Goal: Task Accomplishment & Management: Manage account settings

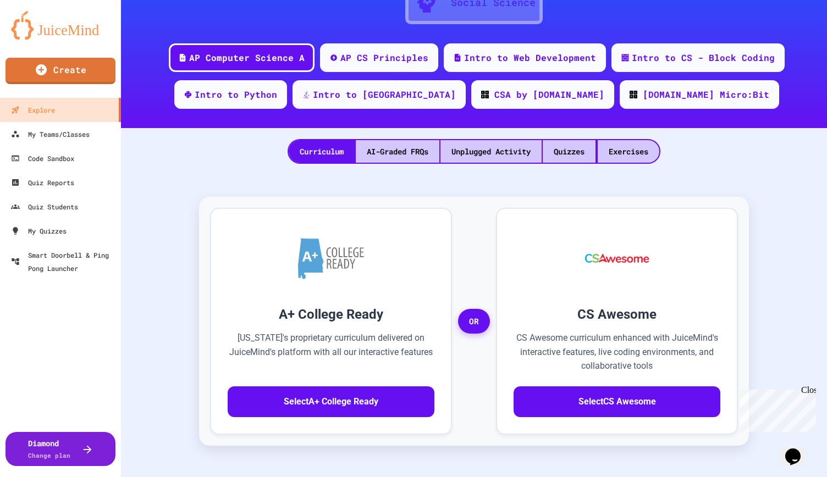
scroll to position [165, 0]
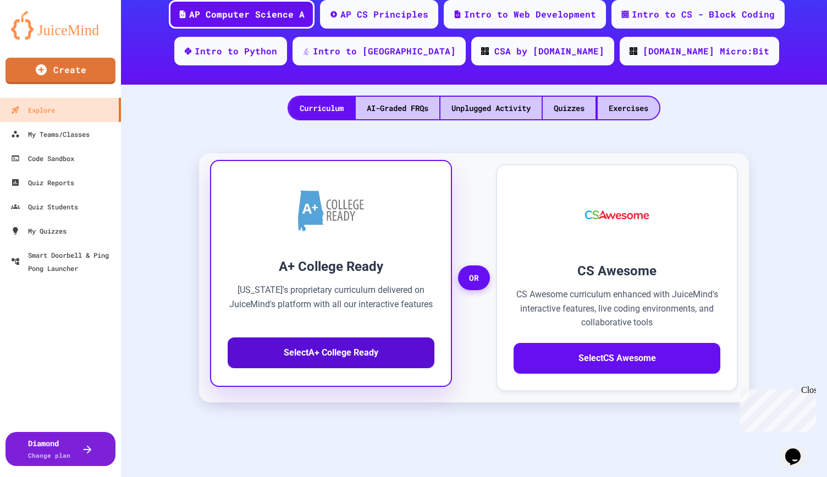
click at [348, 357] on button "Select A+ College Ready" at bounding box center [331, 352] width 207 height 31
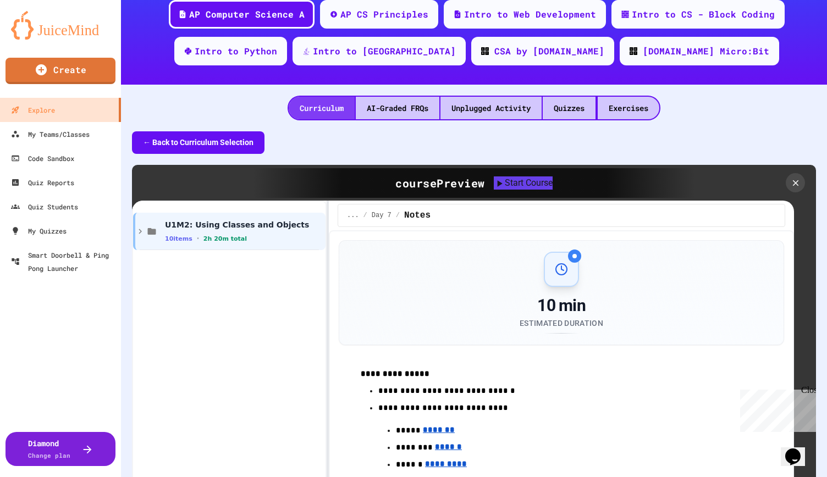
click at [312, 109] on div "Curriculum" at bounding box center [322, 108] width 66 height 23
click at [38, 132] on div "My Teams/Classes" at bounding box center [49, 134] width 81 height 14
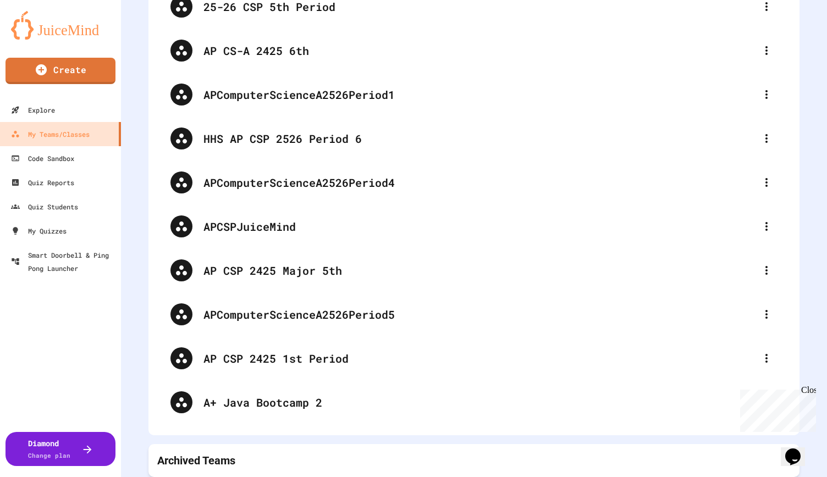
scroll to position [324, 0]
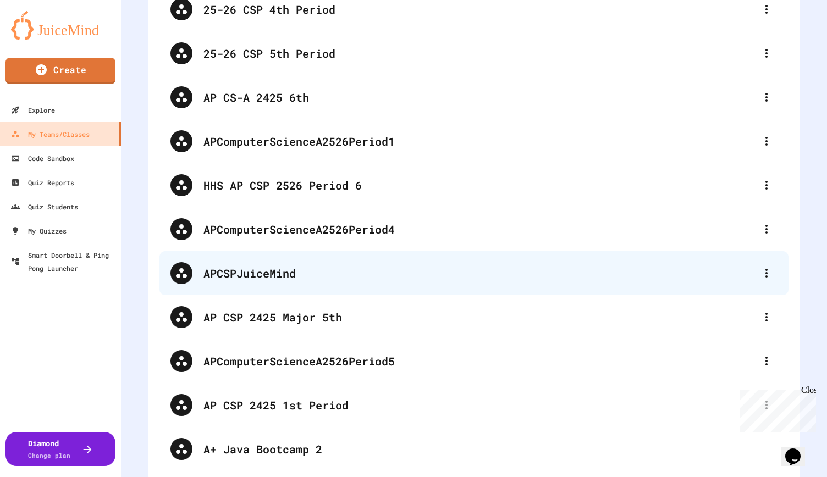
click at [339, 267] on div "APCSPJuiceMind" at bounding box center [479, 273] width 552 height 16
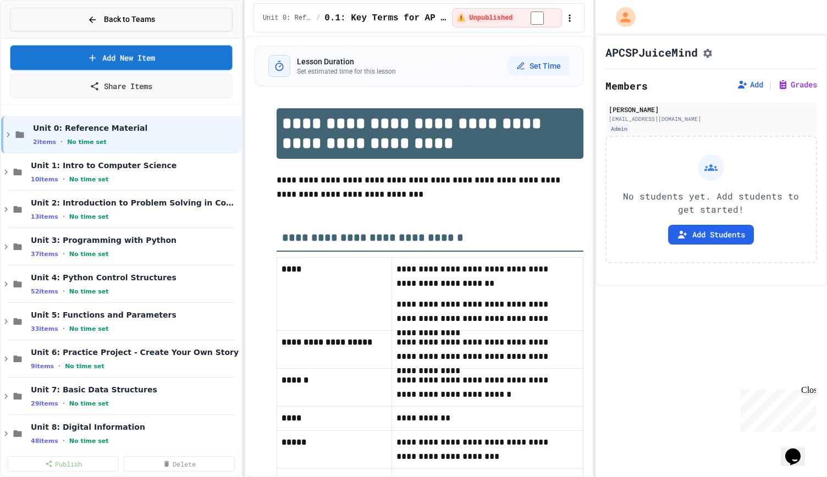
click at [83, 15] on button "Back to Teams" at bounding box center [121, 20] width 223 height 24
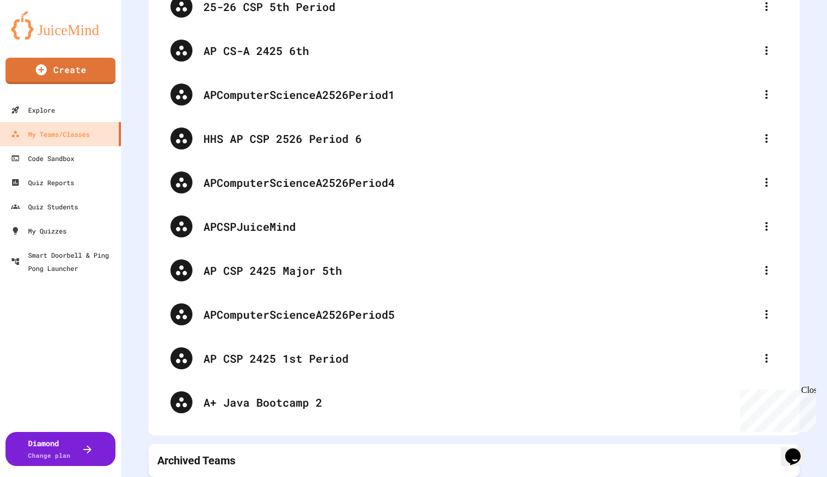
scroll to position [379, 0]
click at [197, 453] on p "Archived Teams" at bounding box center [196, 460] width 78 height 15
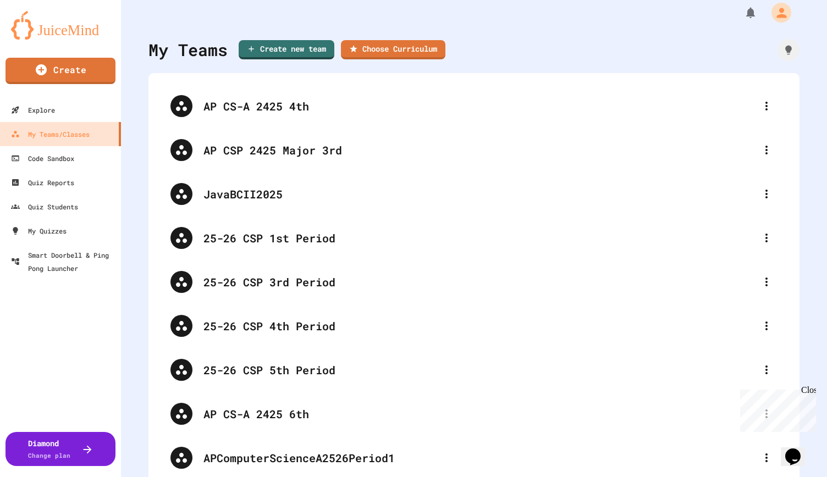
scroll to position [0, 0]
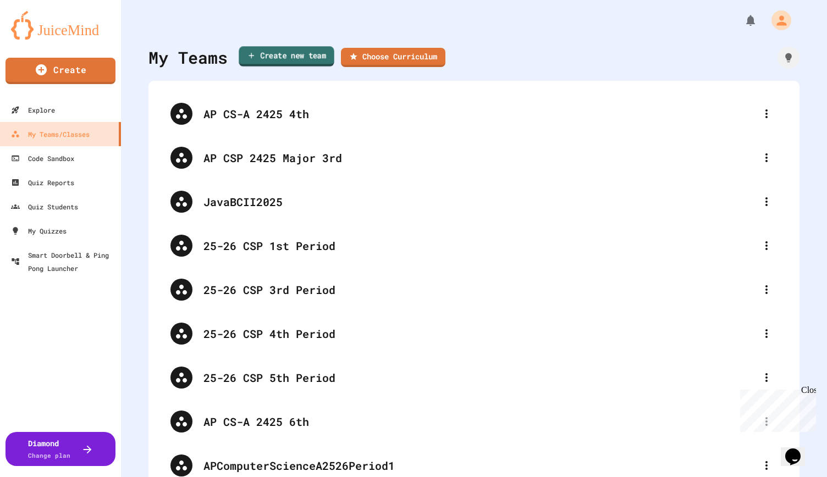
click at [277, 52] on link "Create new team" at bounding box center [286, 56] width 95 height 20
type input "**********"
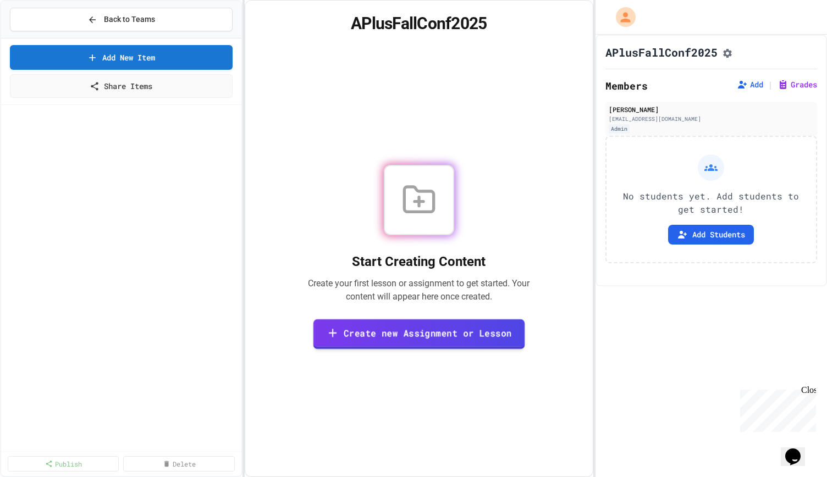
click at [410, 347] on link "Create new Assignment or Lesson" at bounding box center [419, 334] width 212 height 30
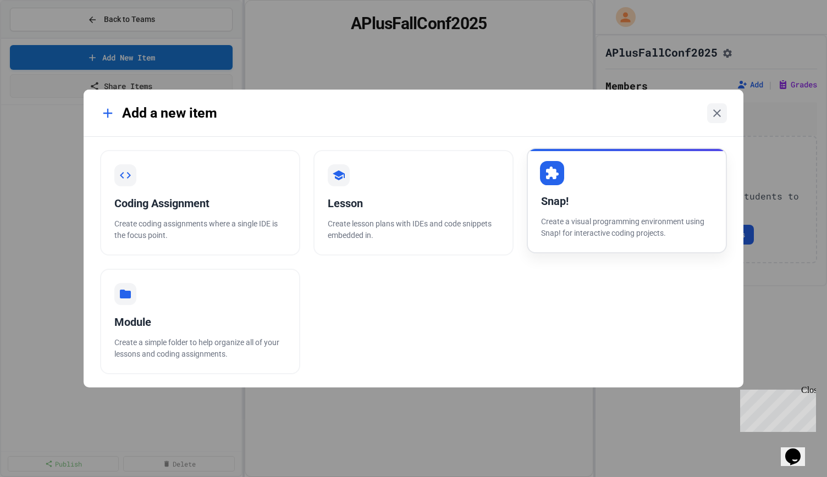
click at [561, 226] on p "Create a visual programming environment using Snap! for interactive coding proj…" at bounding box center [626, 227] width 171 height 23
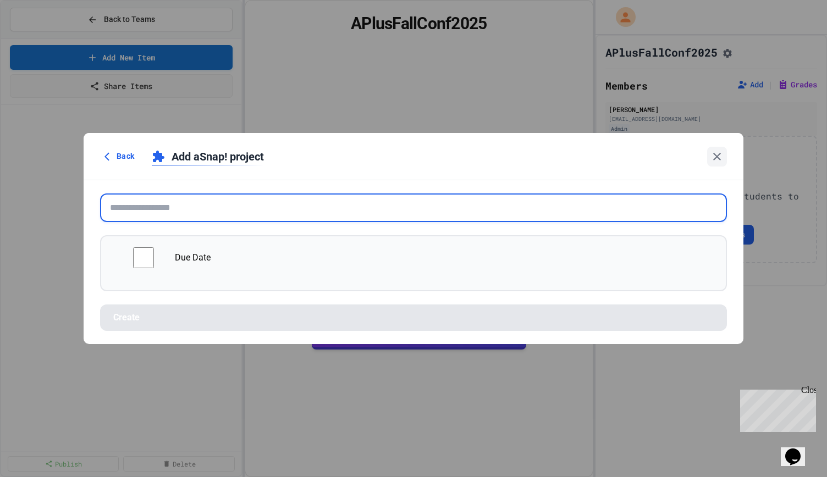
click at [199, 209] on input "text" at bounding box center [413, 207] width 626 height 29
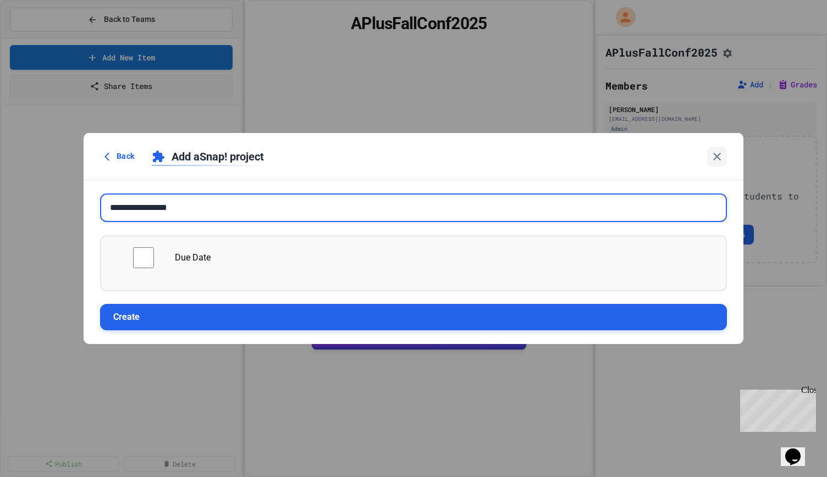
type input "**********"
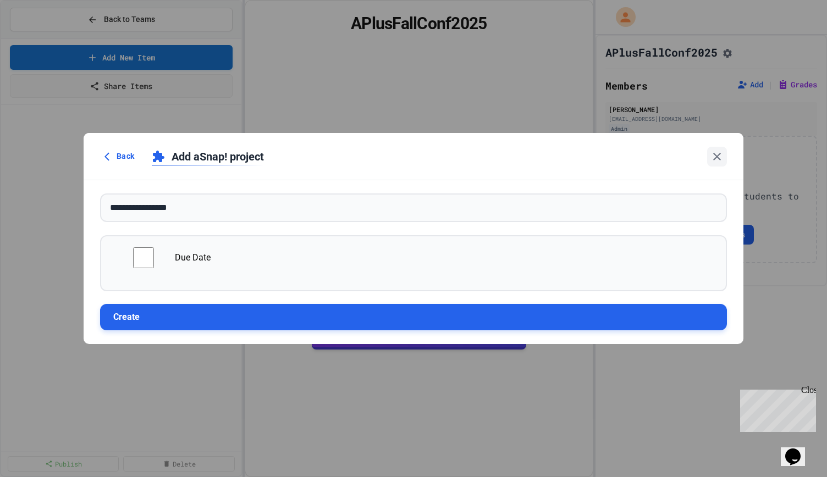
click at [300, 316] on button "Create" at bounding box center [413, 317] width 626 height 26
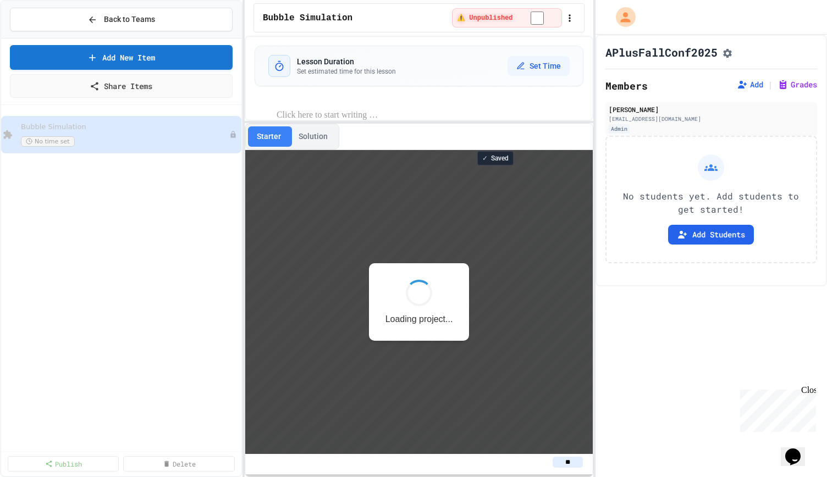
scroll to position [1, 0]
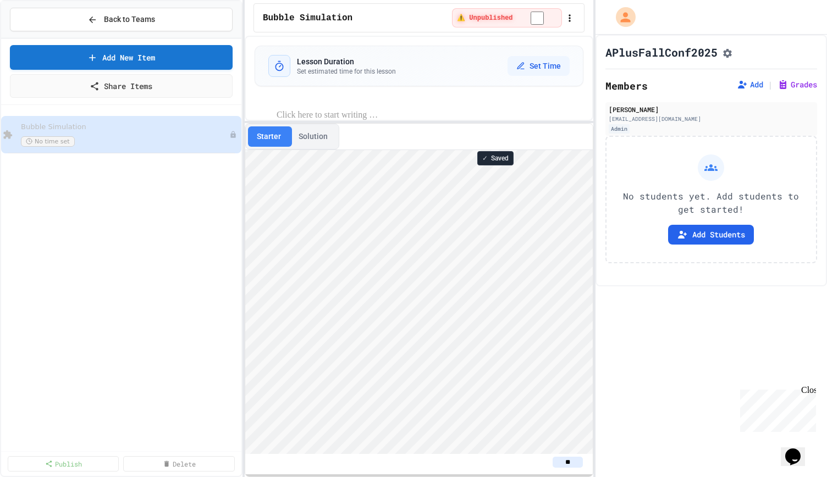
click at [265, 136] on button "Starter" at bounding box center [269, 136] width 42 height 20
click at [323, 134] on button "Solution" at bounding box center [313, 136] width 47 height 20
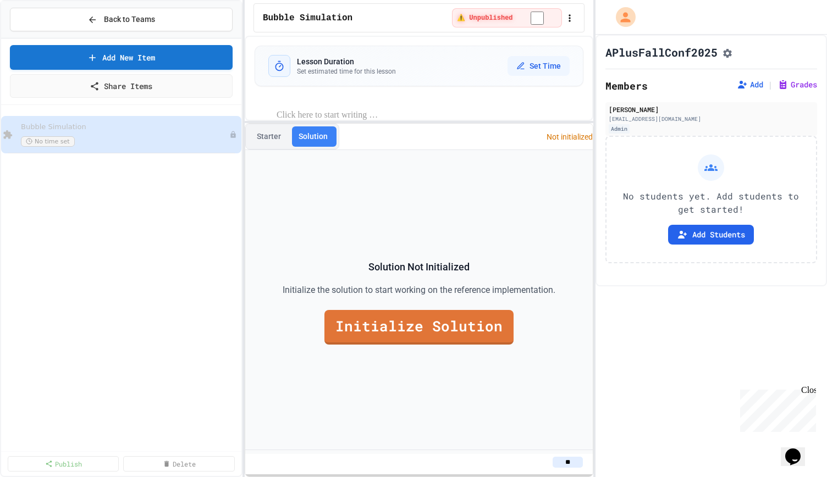
click at [265, 130] on button "Starter" at bounding box center [269, 136] width 42 height 20
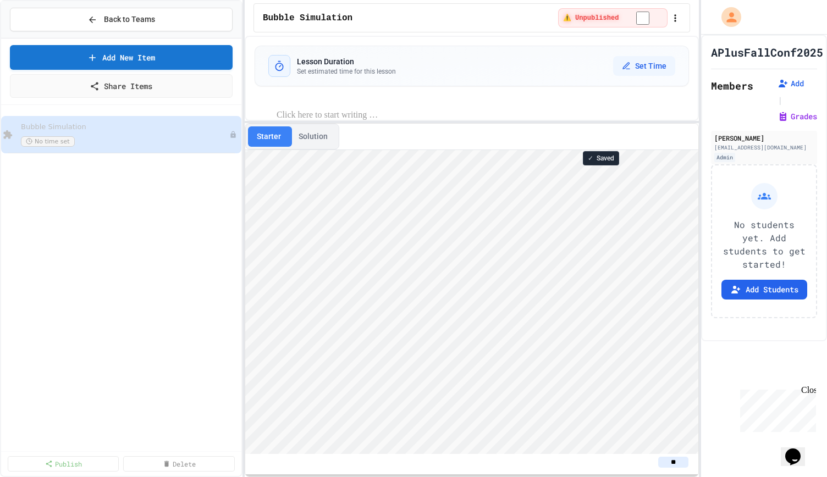
click at [699, 164] on div at bounding box center [699, 238] width 2 height 477
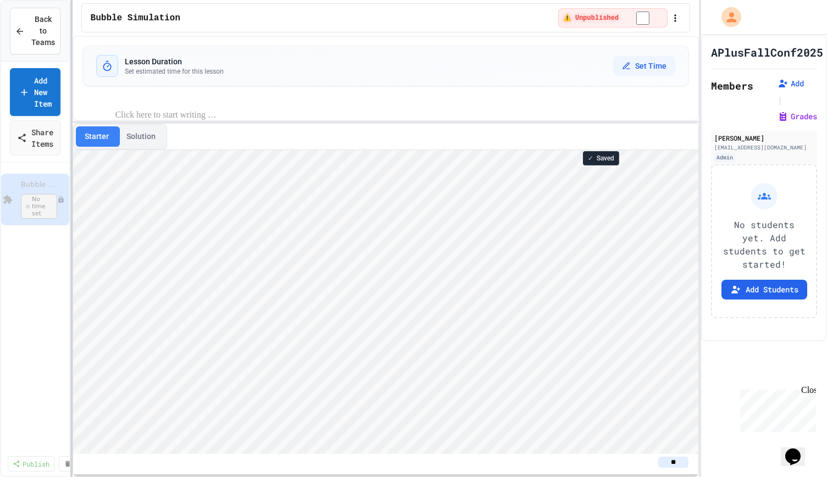
click at [69, 236] on div "Back to Teams Add New Item Share Items Bubble Simulation No time set Publish De…" at bounding box center [413, 238] width 827 height 477
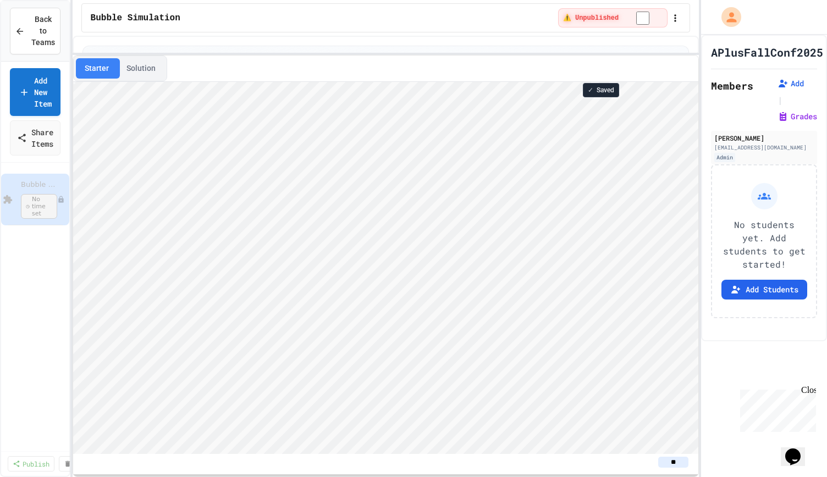
click at [265, 51] on div "Lesson Duration Set estimated time for this lesson Set Time Starter Solution ✓ …" at bounding box center [386, 256] width 626 height 441
click at [800, 447] on button "Opens Chat This icon Opens the chat window." at bounding box center [792, 456] width 24 height 19
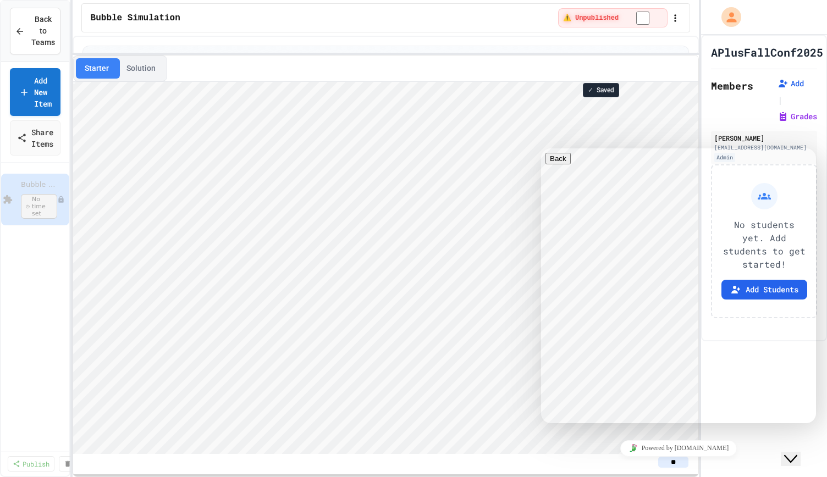
click at [587, 462] on textarea at bounding box center [587, 466] width 85 height 9
type textarea "*"
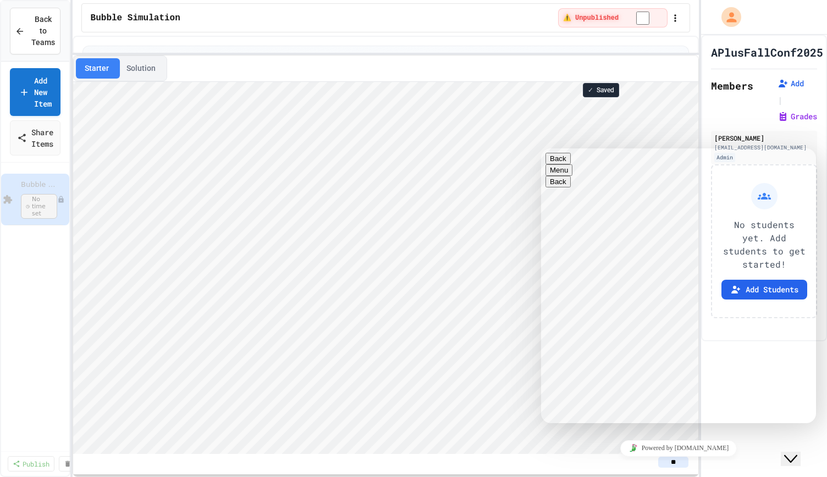
type textarea "**********"
paste textarea "**********"
type textarea "**********"
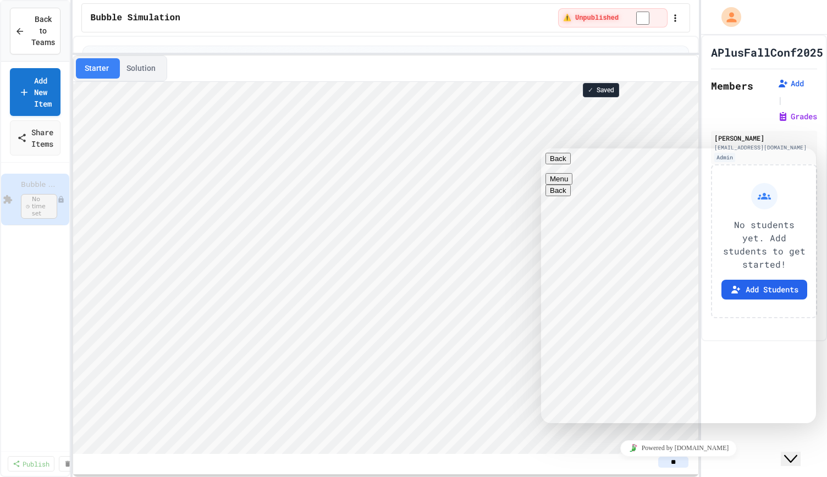
click at [558, 164] on button "Back" at bounding box center [557, 159] width 25 height 12
click at [797, 452] on div "Close Chat This icon closes the chat window." at bounding box center [790, 458] width 13 height 13
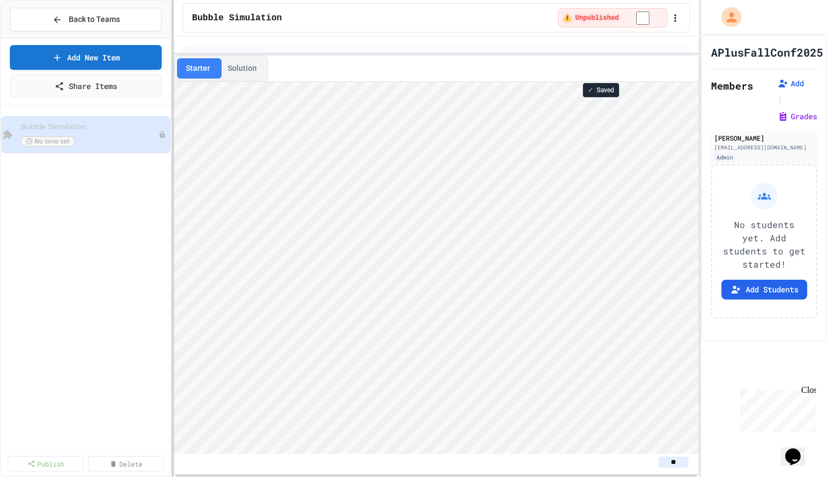
click at [173, 117] on div at bounding box center [172, 238] width 2 height 477
click at [86, 59] on link "Add New Item" at bounding box center [86, 56] width 150 height 26
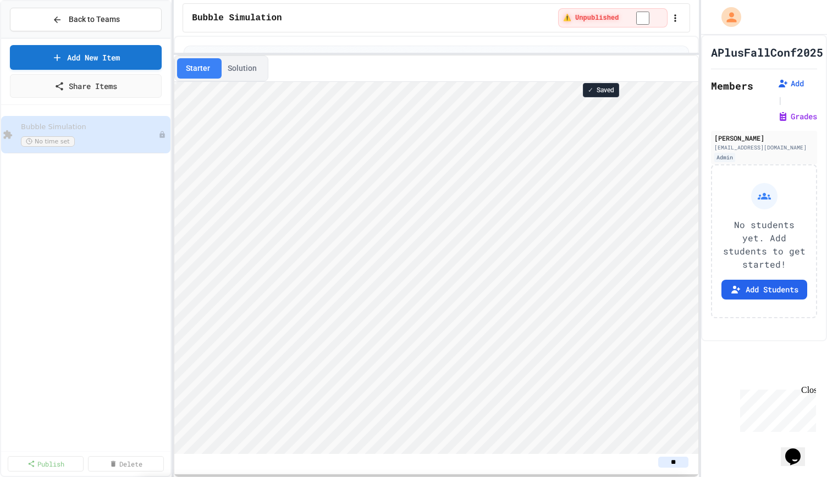
select select "*******"
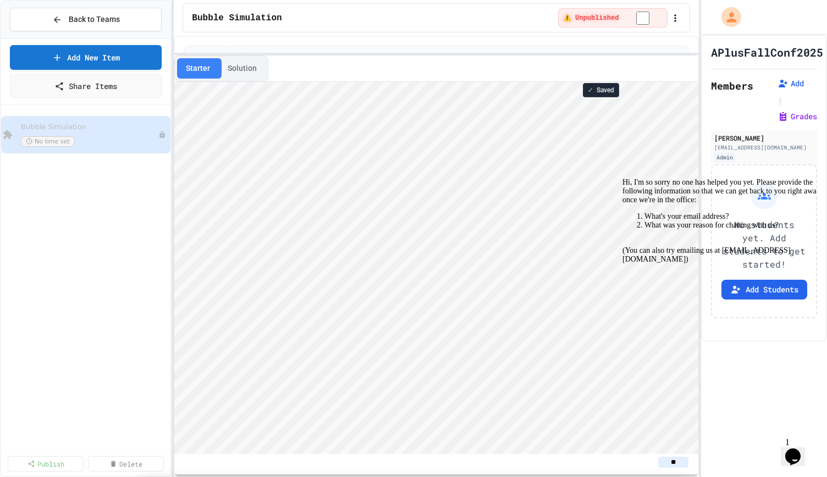
drag, startPoint x: 798, startPoint y: 364, endPoint x: 725, endPoint y: 334, distance: 78.6
click at [725, 221] on li "What's your email address?" at bounding box center [732, 216] width 176 height 9
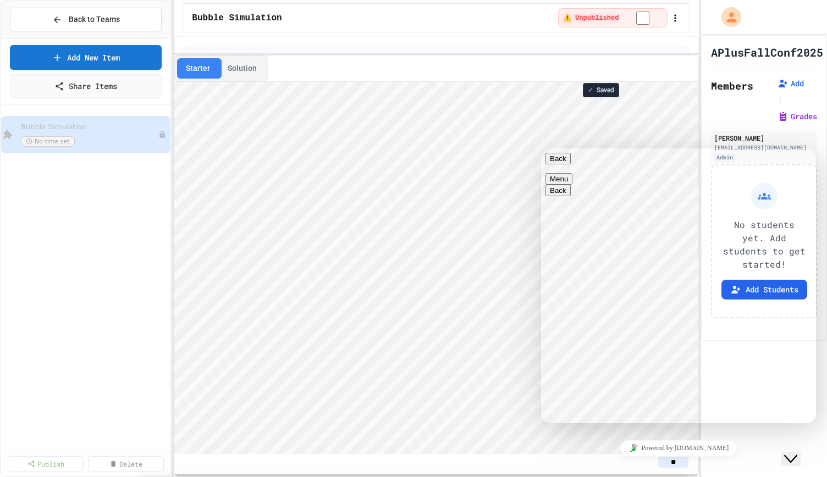
scroll to position [144, 0]
type textarea "**********"
click at [557, 164] on button "Back" at bounding box center [557, 159] width 25 height 12
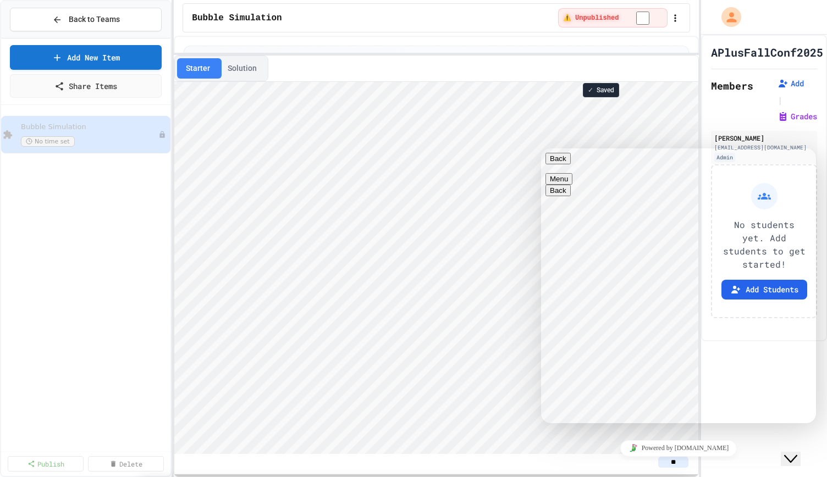
scroll to position [0, 0]
click at [784, 452] on div "Close Chat This icon closes the chat window." at bounding box center [790, 458] width 13 height 13
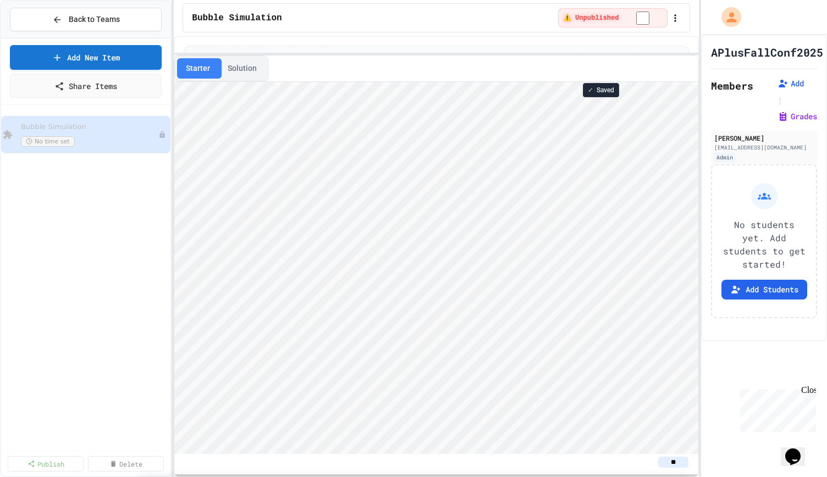
click at [803, 390] on div "Close" at bounding box center [808, 392] width 14 height 14
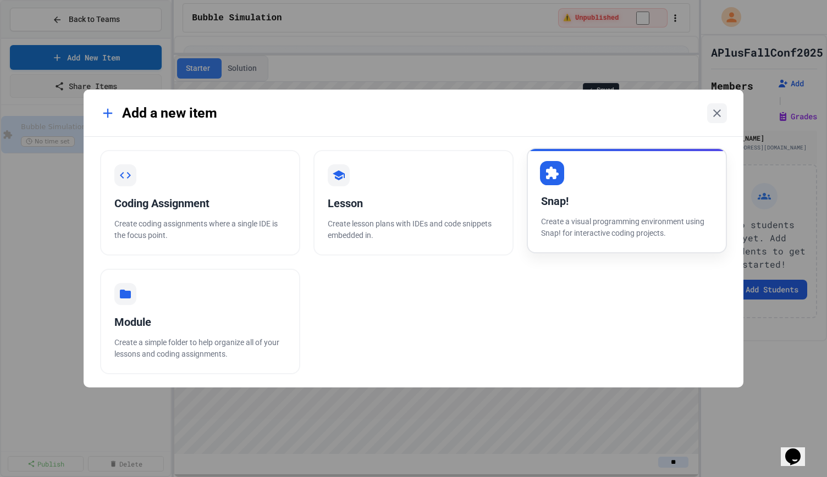
click at [559, 239] on p "Create a visual programming environment using Snap! for interactive coding proj…" at bounding box center [626, 227] width 171 height 23
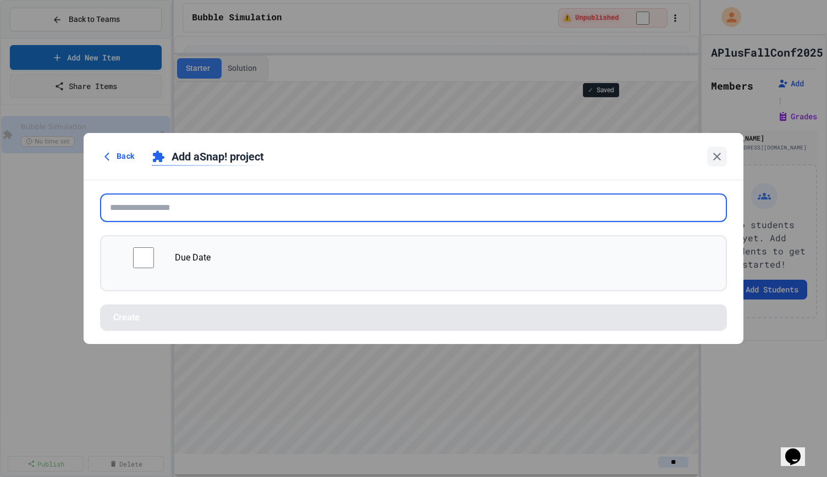
click at [202, 210] on input "text" at bounding box center [413, 207] width 626 height 29
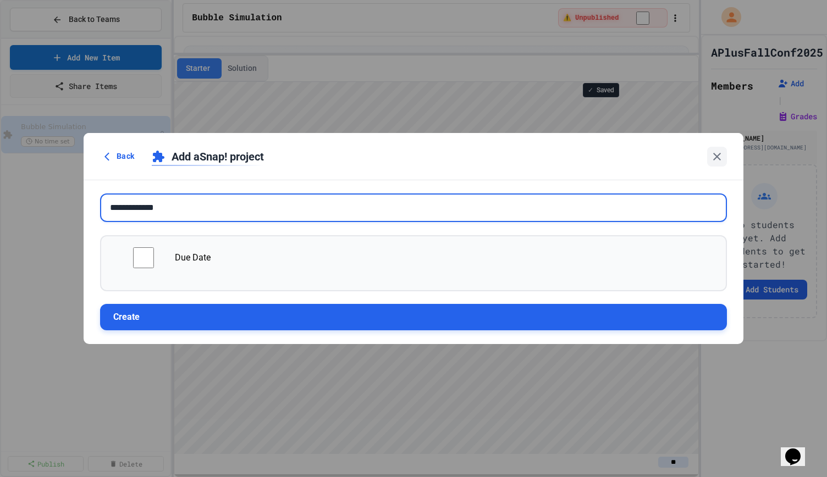
type input "**********"
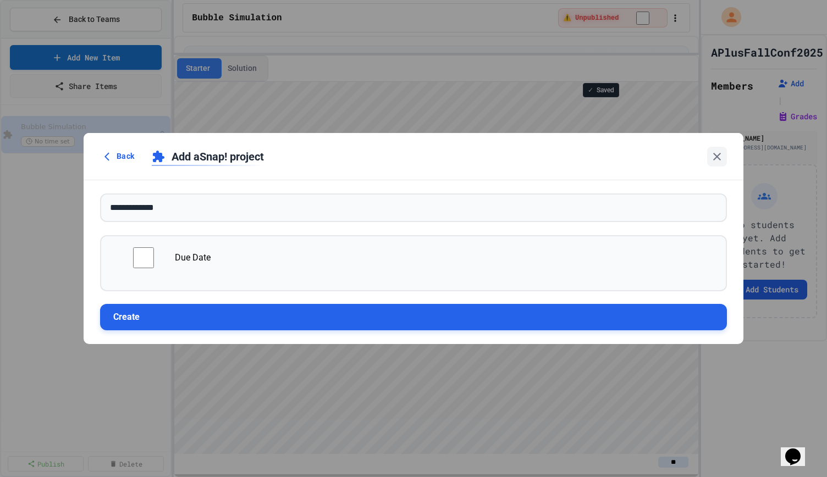
click at [239, 320] on button "Create" at bounding box center [413, 317] width 626 height 26
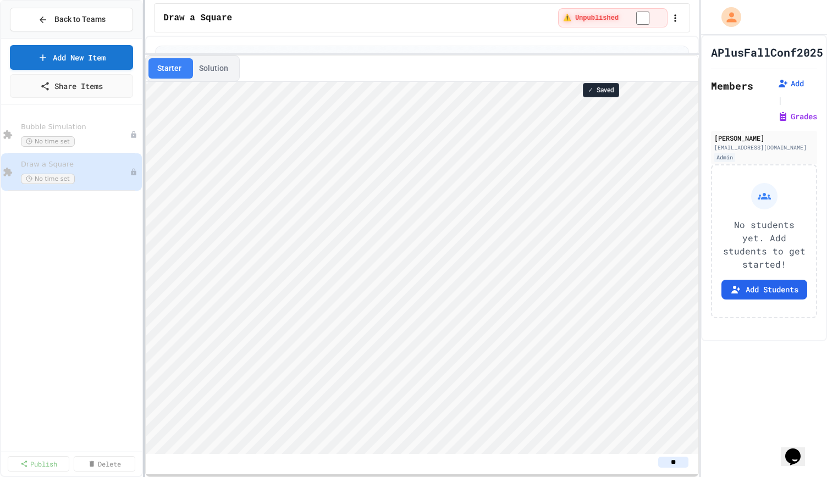
click at [143, 191] on div at bounding box center [144, 238] width 2 height 477
click at [231, 4] on div "Draw a Square ⚠️ Unpublished" at bounding box center [422, 17] width 536 height 29
click at [198, 19] on span "Draw a Square" at bounding box center [197, 18] width 69 height 13
click at [674, 15] on icon "button" at bounding box center [675, 18] width 2 height 7
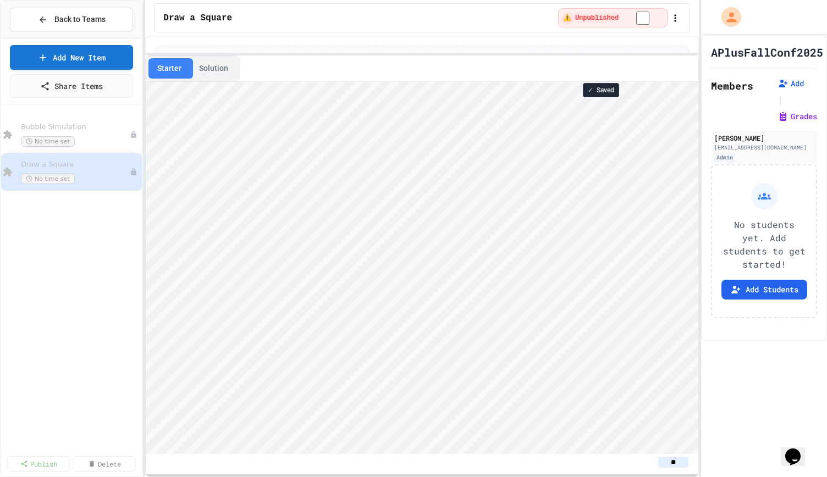
click at [675, 19] on icon "button" at bounding box center [674, 18] width 11 height 11
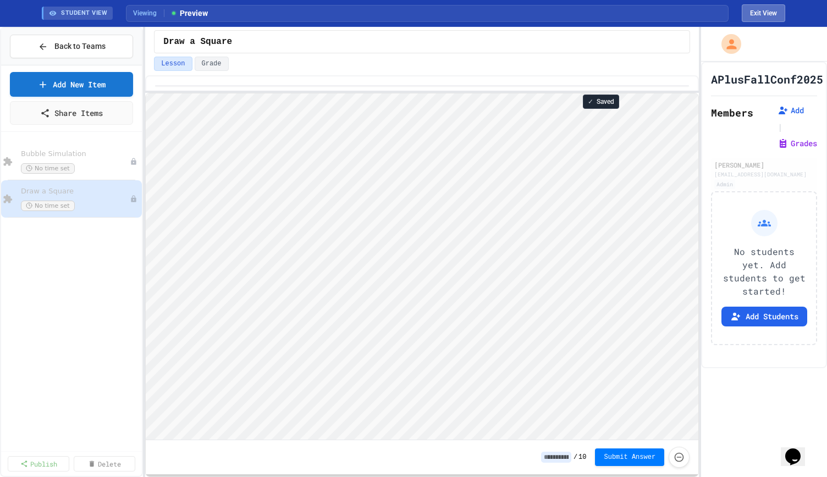
click at [750, 18] on button "Exit View" at bounding box center [762, 13] width 43 height 18
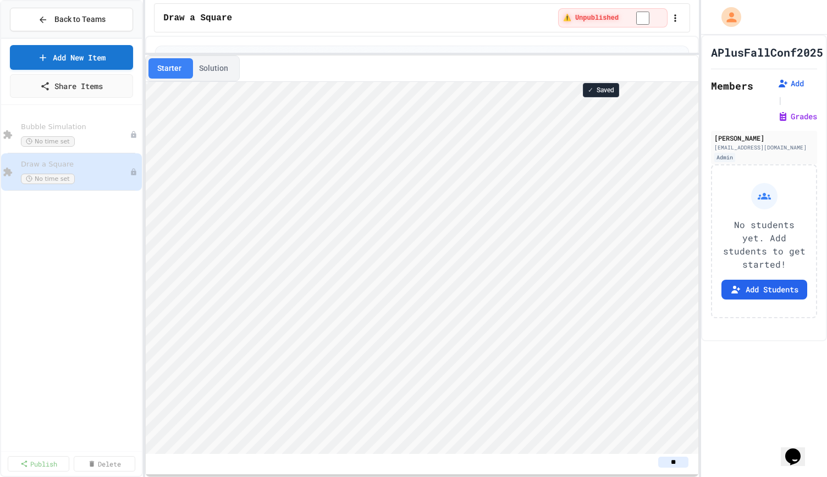
click at [208, 67] on button "Solution" at bounding box center [213, 68] width 47 height 20
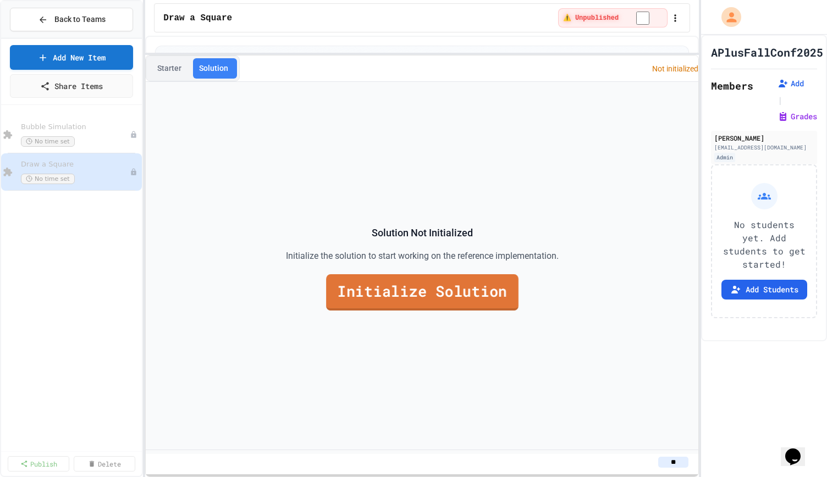
click at [412, 297] on link "Initialize Solution" at bounding box center [422, 292] width 192 height 36
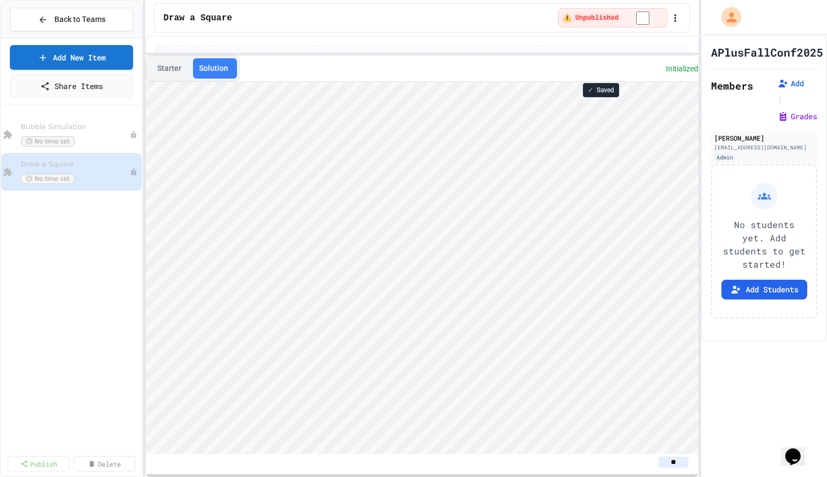
click at [159, 71] on button "Starter" at bounding box center [169, 68] width 42 height 20
click at [135, 170] on icon at bounding box center [134, 172] width 7 height 7
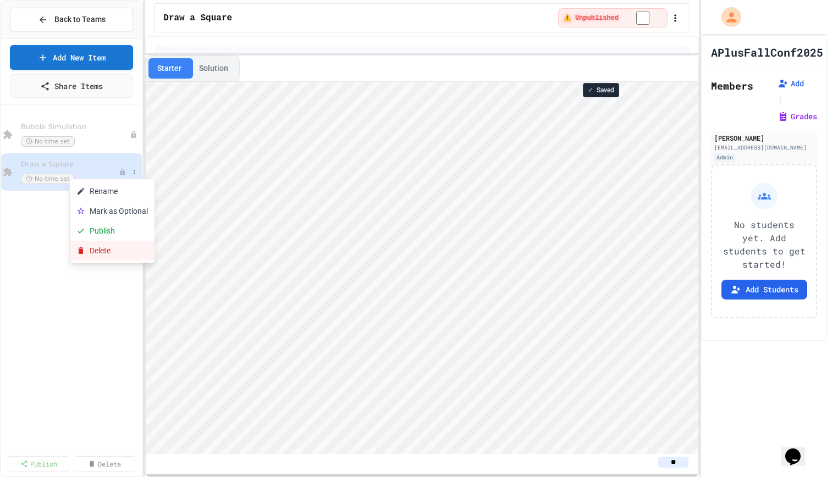
click at [109, 250] on button "Delete" at bounding box center [112, 251] width 85 height 20
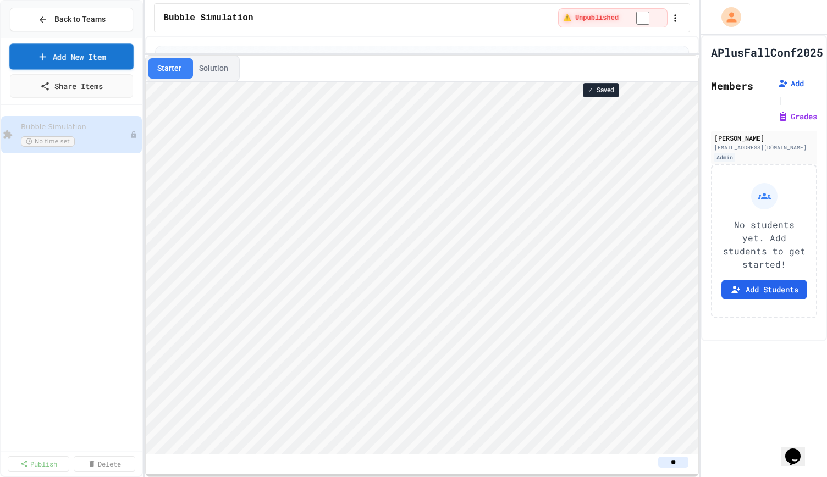
click at [38, 58] on icon at bounding box center [42, 57] width 11 height 12
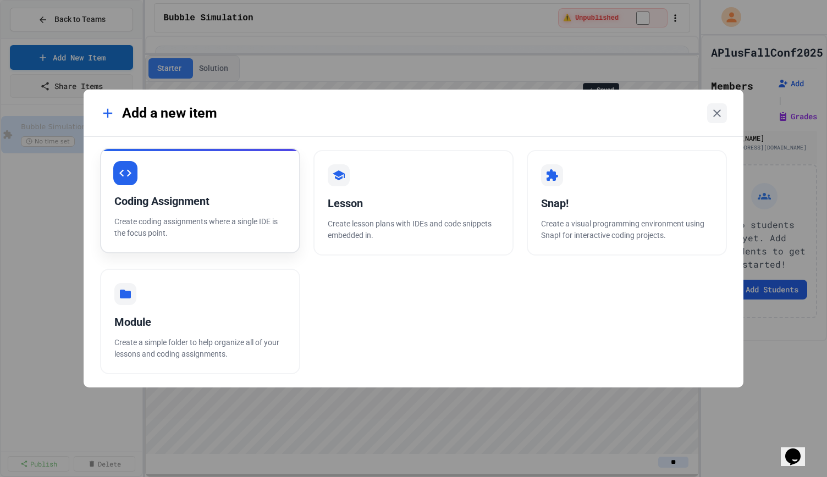
click at [199, 219] on p "Create coding assignments where a single IDE is the focus point." at bounding box center [199, 227] width 171 height 23
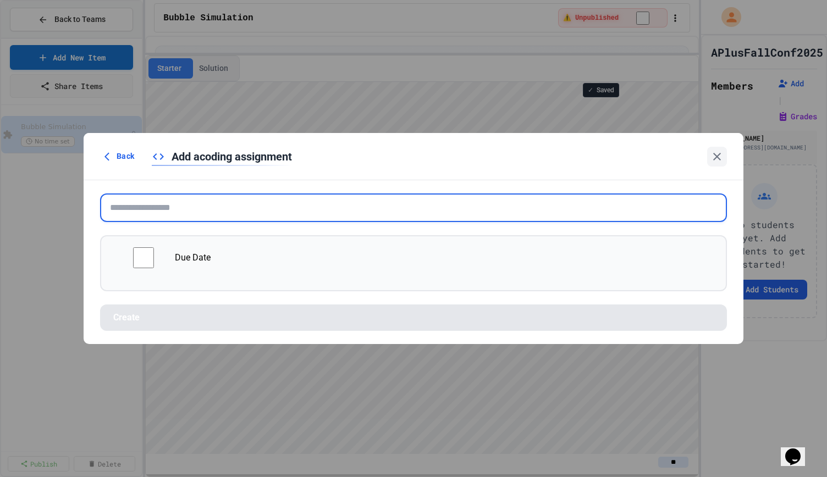
click at [199, 218] on input "text" at bounding box center [413, 207] width 626 height 29
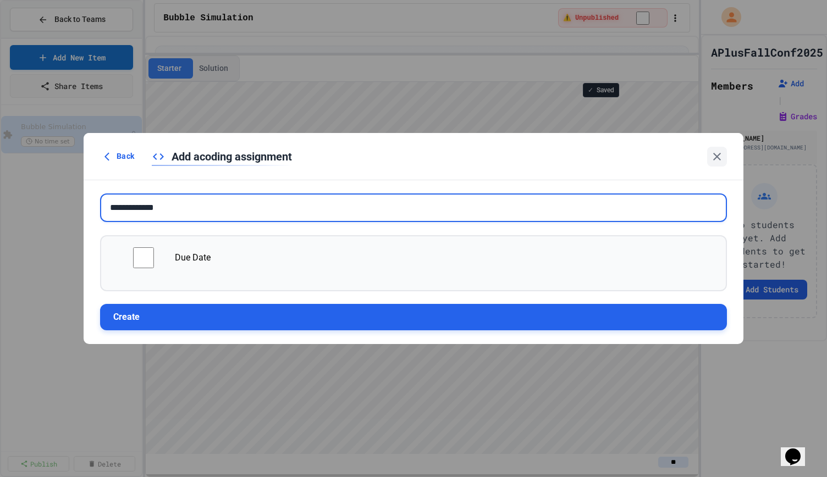
type input "**********"
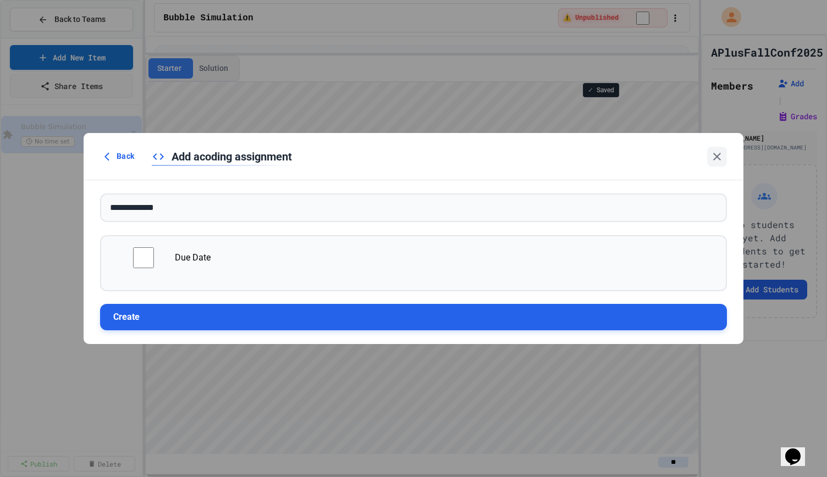
click at [185, 309] on button "Create" at bounding box center [413, 317] width 626 height 26
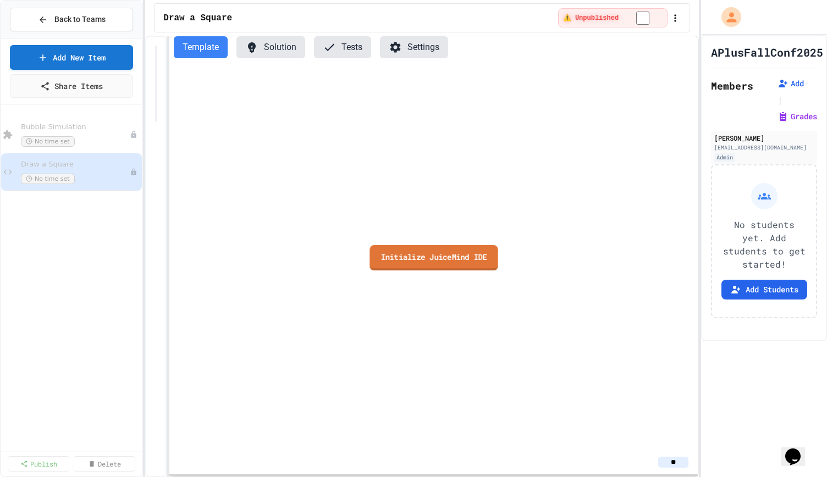
click at [415, 256] on link "Initialize JuiceMind IDE" at bounding box center [433, 257] width 128 height 25
click at [82, 58] on link "Add New Item" at bounding box center [71, 56] width 124 height 26
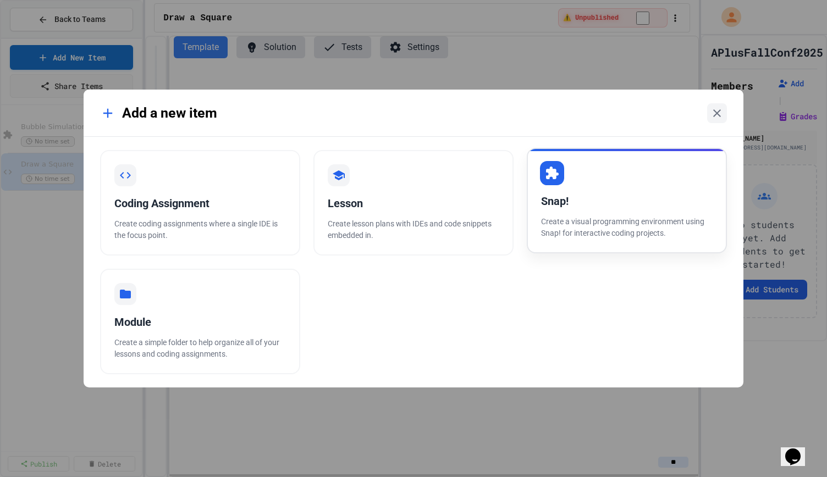
click at [631, 218] on p "Create a visual programming environment using Snap! for interactive coding proj…" at bounding box center [626, 227] width 171 height 23
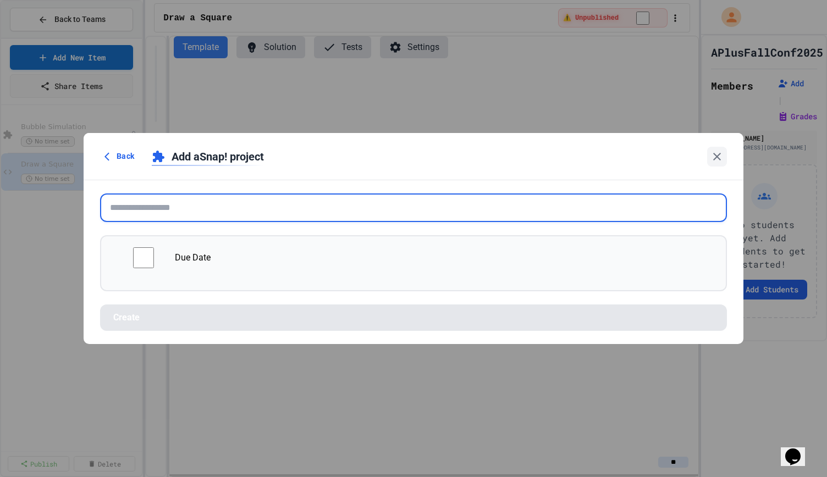
click at [215, 207] on input "text" at bounding box center [413, 207] width 626 height 29
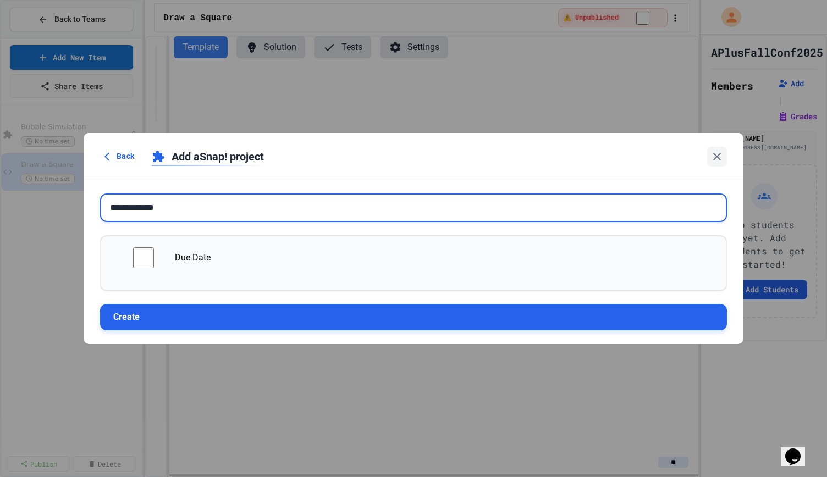
type input "**********"
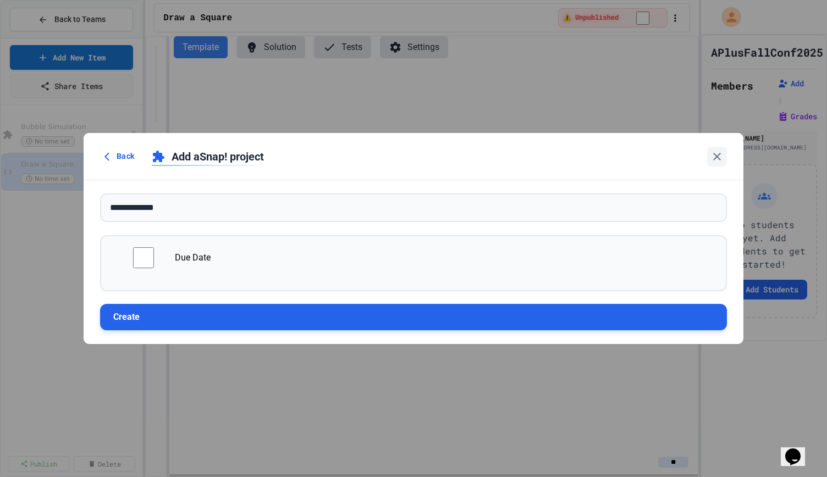
click at [259, 318] on button "Create" at bounding box center [413, 317] width 626 height 26
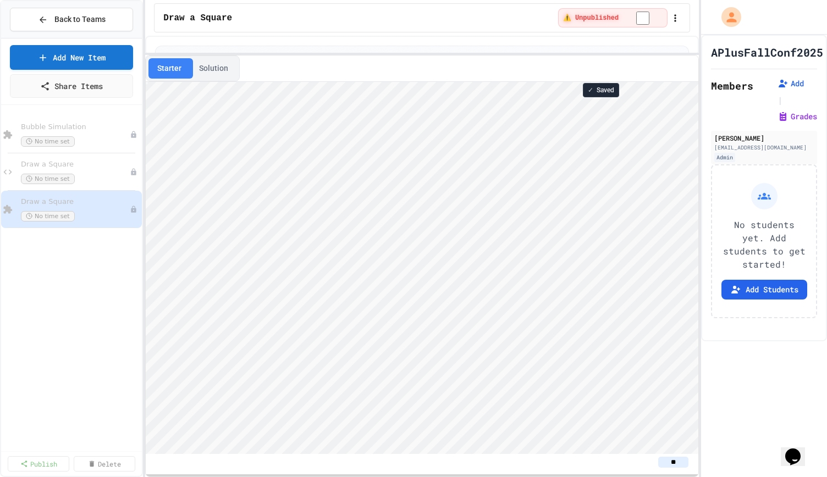
click at [246, 15] on div "Draw a Square" at bounding box center [358, 18] width 390 height 13
click at [204, 16] on span "Draw a Square" at bounding box center [197, 18] width 69 height 13
click at [673, 17] on icon "button" at bounding box center [674, 18] width 11 height 11
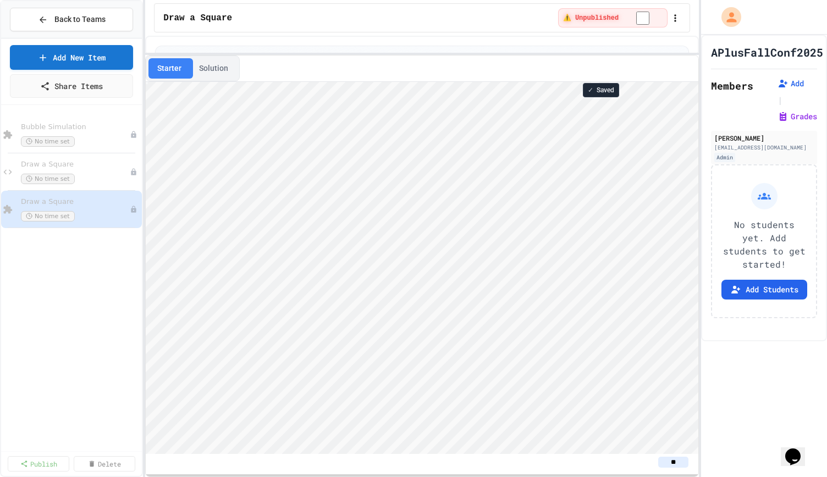
click at [675, 20] on icon "button" at bounding box center [674, 18] width 11 height 11
click at [640, 476] on div at bounding box center [413, 478] width 827 height 0
click at [640, 18] on button "Lesson Plan" at bounding box center [636, 18] width 61 height 14
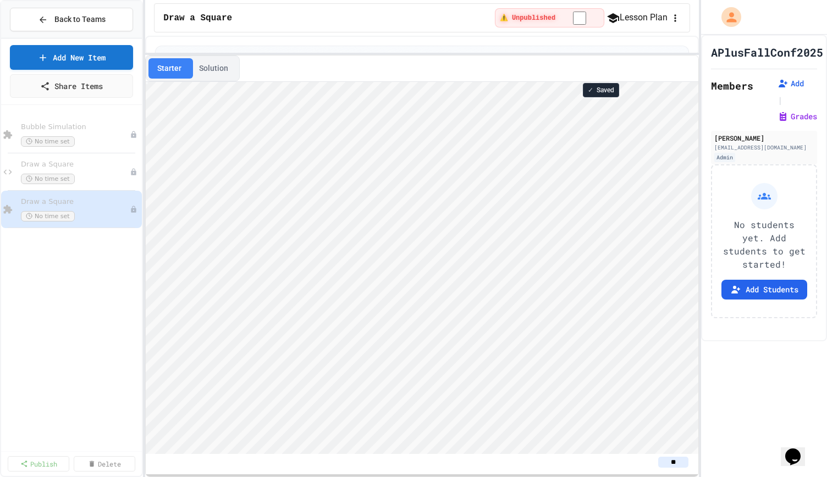
type textarea "***"
type textarea "*****"
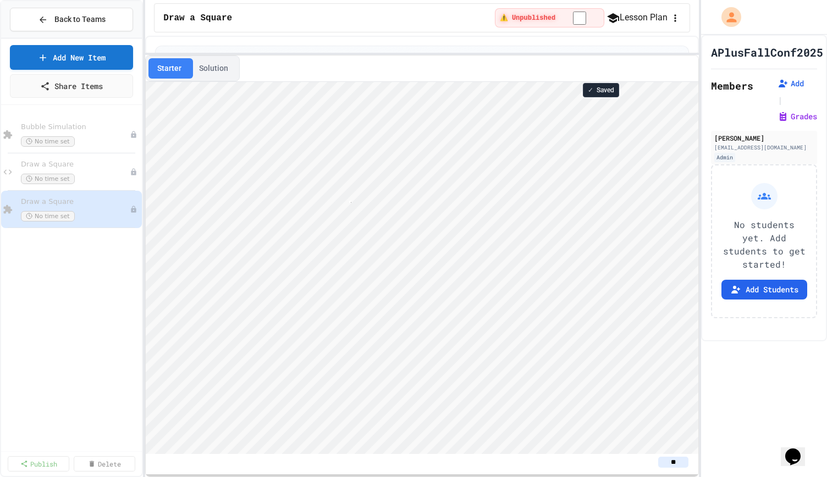
scroll to position [1, 2]
type textarea "*"
type textarea "**"
click at [63, 286] on div "Bubble Simulation No time set Draw a Square No time set Draw a Square No time s…" at bounding box center [71, 278] width 141 height 339
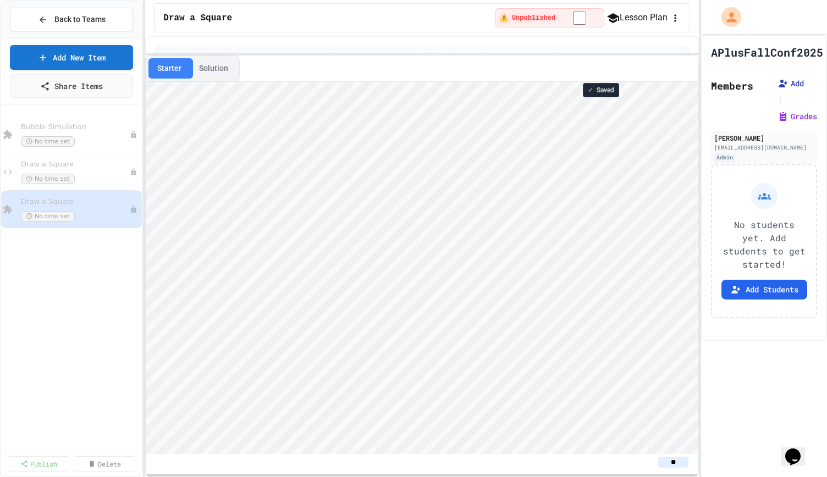
click at [787, 88] on button "Add" at bounding box center [790, 83] width 26 height 11
